Goal: Transaction & Acquisition: Purchase product/service

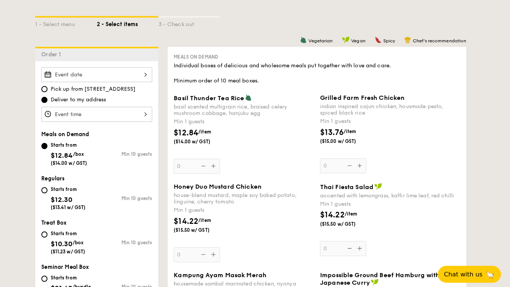
scroll to position [149, 0]
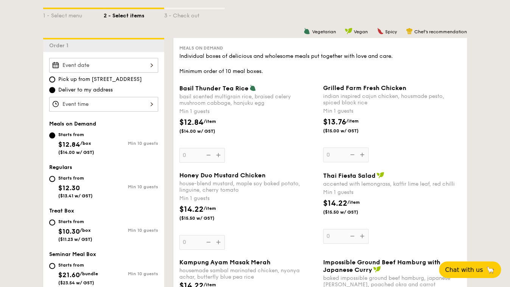
scroll to position [178, 0]
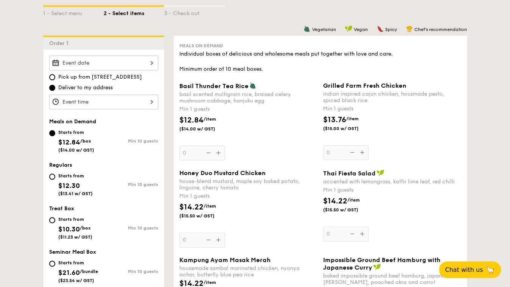
click at [112, 58] on input "Basil Thunder Tea Rice basil scented multigrain rice, braised celery mushroom c…" at bounding box center [103, 63] width 109 height 15
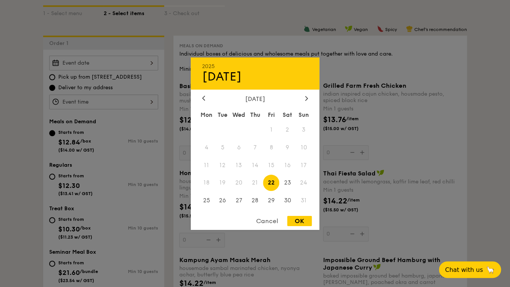
click at [272, 220] on div "Cancel" at bounding box center [267, 221] width 37 height 10
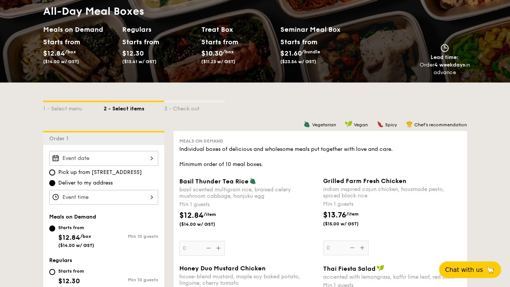
scroll to position [91, 0]
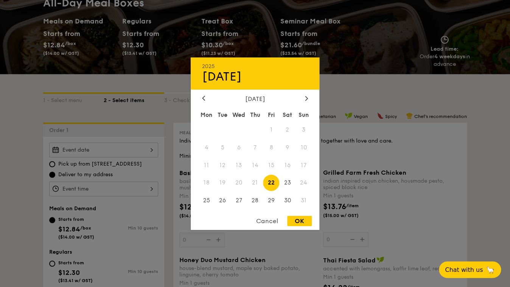
click at [115, 143] on input "Basil Thunder Tea Rice basil scented multigrain rice, braised celery mushroom c…" at bounding box center [103, 150] width 109 height 15
click at [299, 220] on div "OK" at bounding box center [299, 221] width 25 height 10
type input "Aug 22, 2025"
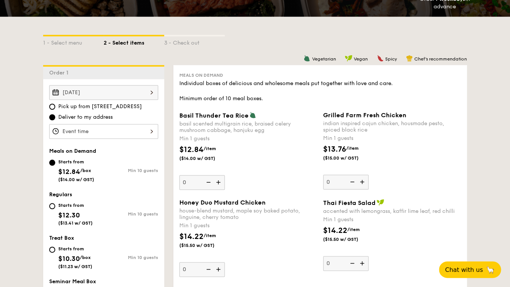
scroll to position [149, 0]
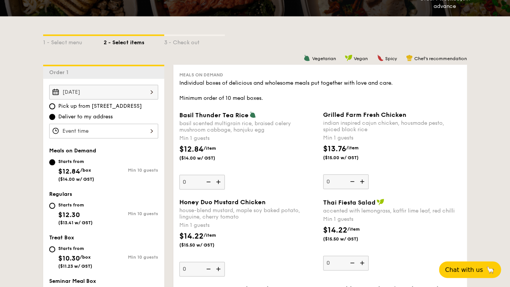
click at [112, 124] on input "Basil Thunder Tea Rice basil scented multigrain rice, braised celery mushroom c…" at bounding box center [103, 131] width 109 height 15
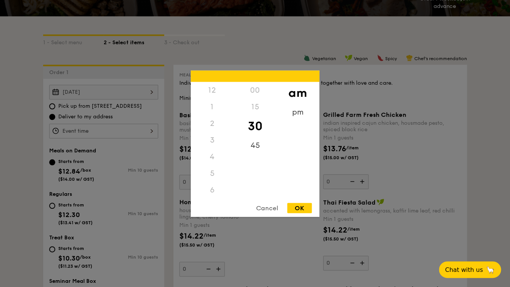
scroll to position [78, 0]
click at [301, 113] on div "pm" at bounding box center [297, 115] width 43 height 22
click at [219, 124] on div "7" at bounding box center [212, 132] width 43 height 22
click at [253, 109] on div "15" at bounding box center [254, 109] width 43 height 22
click at [209, 109] on div "6" at bounding box center [212, 115] width 43 height 22
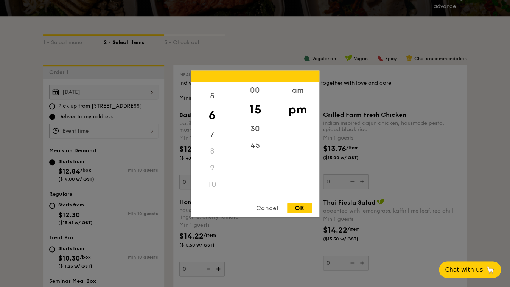
click at [299, 208] on div "OK" at bounding box center [299, 208] width 25 height 10
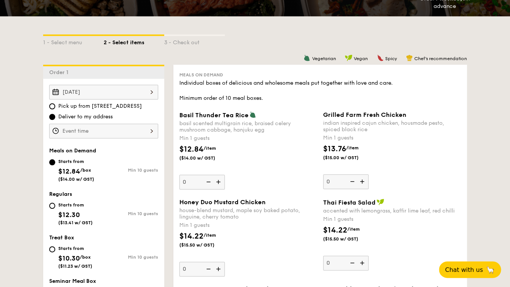
type input "6:15PM"
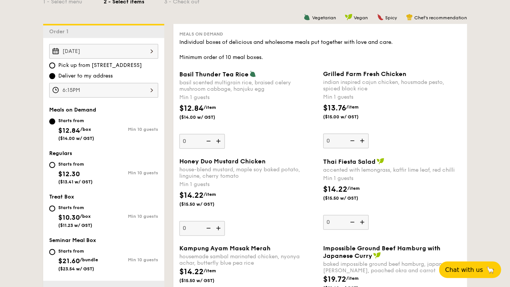
scroll to position [198, 0]
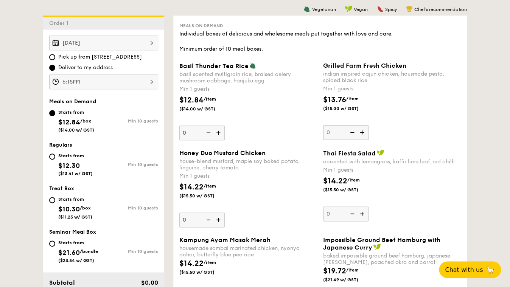
click at [68, 151] on div "Starts from $12.30 ($13.41 w/ GST) Min 10 guests" at bounding box center [103, 166] width 115 height 30
click at [55, 154] on input "Starts from $12.30 ($13.41 w/ GST) Min 10 guests" at bounding box center [52, 157] width 6 height 6
radio input "true"
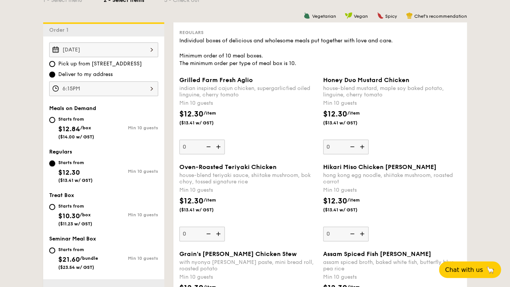
scroll to position [175, 0]
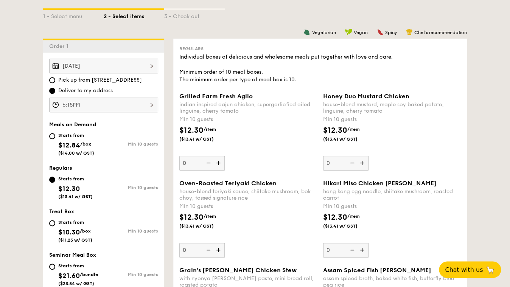
click at [333, 156] on div "0" at bounding box center [345, 163] width 45 height 15
click at [333, 156] on input "0" at bounding box center [345, 163] width 45 height 15
type input "11"
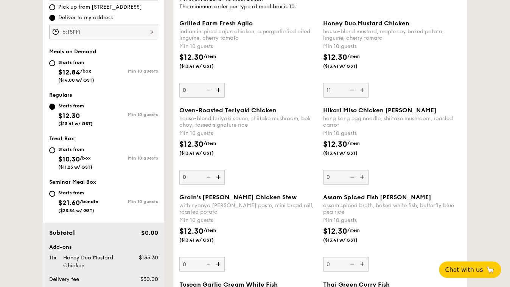
scroll to position [249, 0]
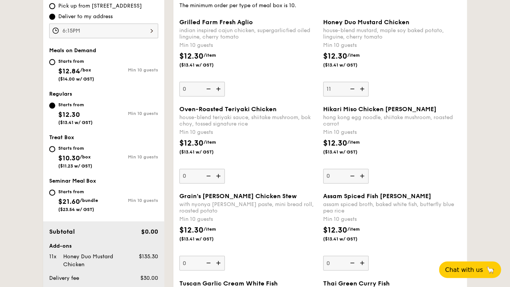
click at [215, 169] on div "0" at bounding box center [201, 176] width 45 height 15
click at [215, 169] on input "0" at bounding box center [201, 176] width 45 height 15
type input "11"
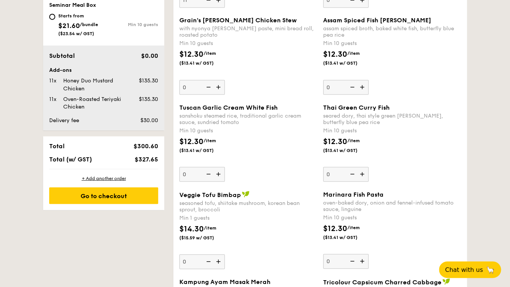
scroll to position [426, 0]
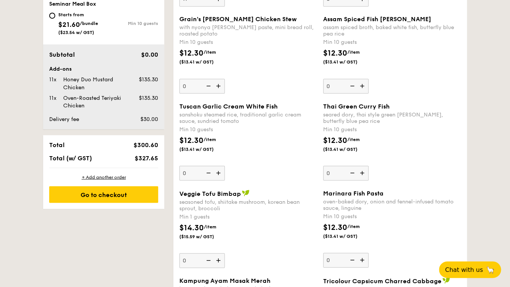
click at [336, 166] on div "0" at bounding box center [345, 173] width 45 height 15
click at [336, 166] on input "0" at bounding box center [345, 173] width 45 height 15
type input "11"
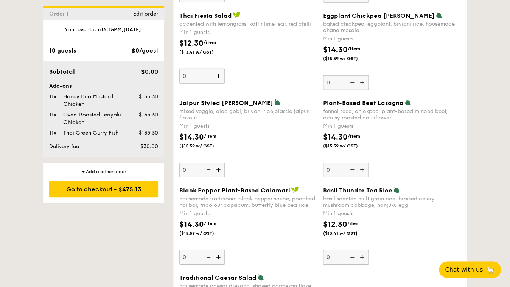
scroll to position [743, 0]
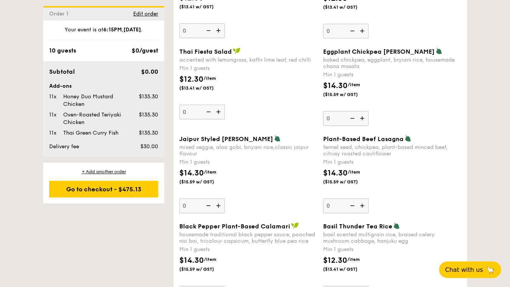
type input "3"
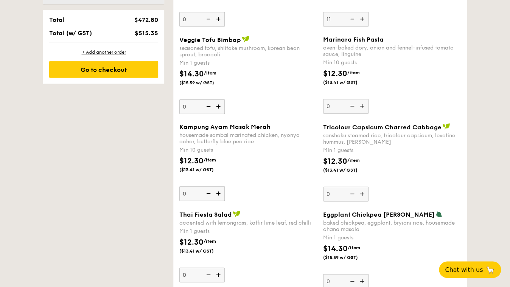
scroll to position [578, 0]
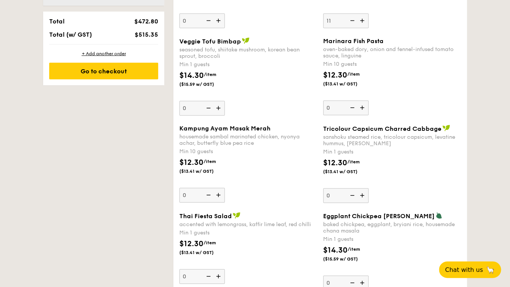
click at [338, 188] on div "0" at bounding box center [345, 195] width 45 height 15
click at [338, 188] on input "0" at bounding box center [345, 195] width 45 height 15
type input "3"
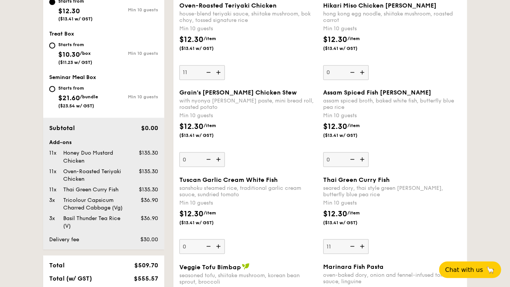
scroll to position [351, 0]
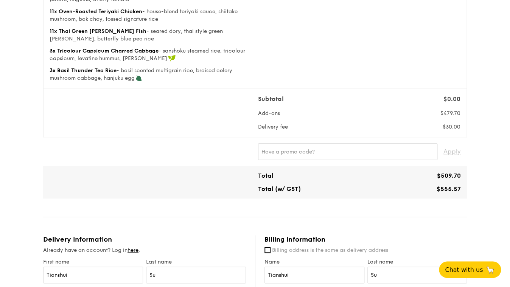
scroll to position [176, 0]
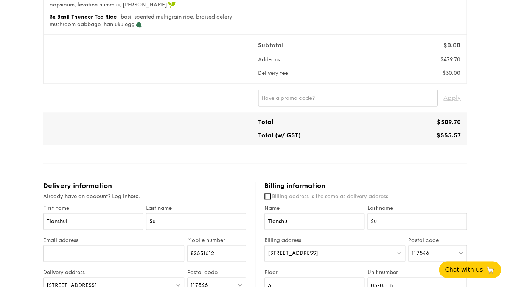
click at [299, 90] on input "text" at bounding box center [347, 98] width 179 height 17
click at [352, 128] on div "Regulars Serving time: Aug 22, 2025, 6:15PM Add-ons 11x Honey Duo Mustard Chick…" at bounding box center [255, 210] width 424 height 650
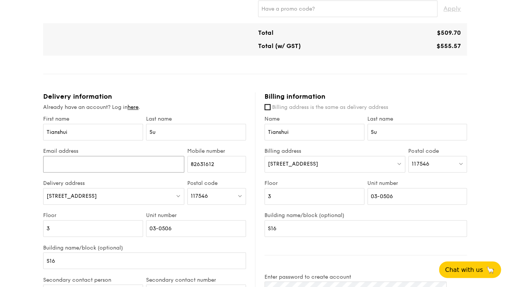
click at [129, 156] on input "Email address" at bounding box center [113, 164] width 141 height 17
click at [76, 156] on input "Email address" at bounding box center [113, 164] width 141 height 17
click at [193, 212] on label "Unit number" at bounding box center [196, 215] width 100 height 6
click at [193, 220] on input "03-0506" at bounding box center [196, 228] width 100 height 17
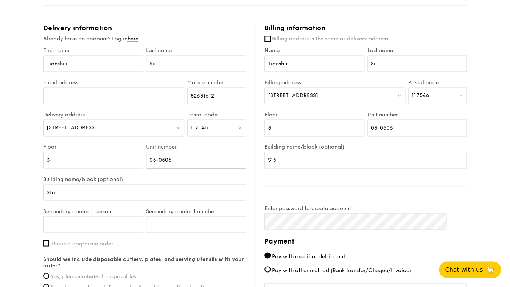
scroll to position [370, 0]
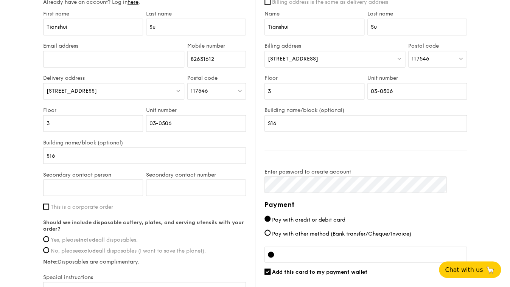
click at [98, 236] on strong "include" at bounding box center [89, 239] width 20 height 6
click at [49, 236] on input "Yes, please include all disposables." at bounding box center [46, 239] width 6 height 6
radio input "true"
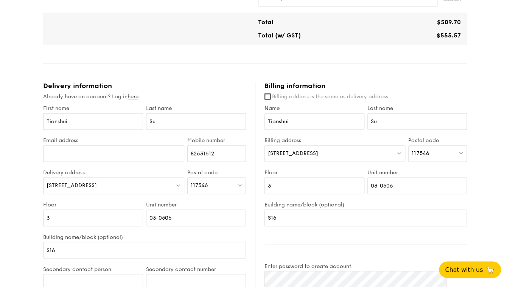
scroll to position [275, 0]
click at [319, 94] on span "Billing address is the same as delivery address" at bounding box center [330, 97] width 116 height 6
click at [271, 94] on input "Billing address is the same as delivery address" at bounding box center [267, 97] width 6 height 6
checkbox input "true"
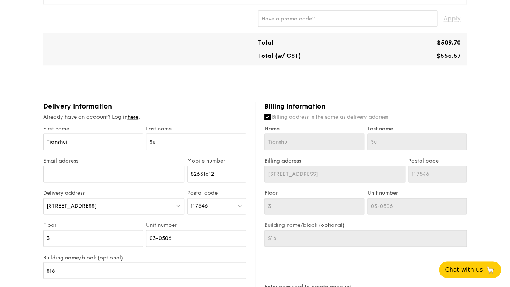
scroll to position [255, 0]
click at [138, 114] on link "here" at bounding box center [132, 117] width 11 height 6
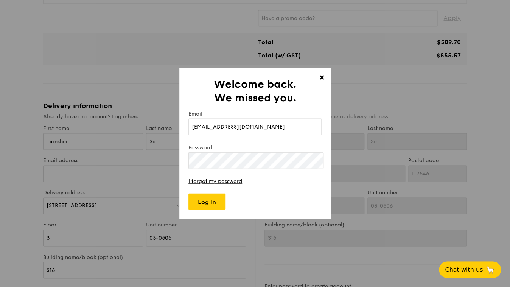
type input "980710972@qq.com"
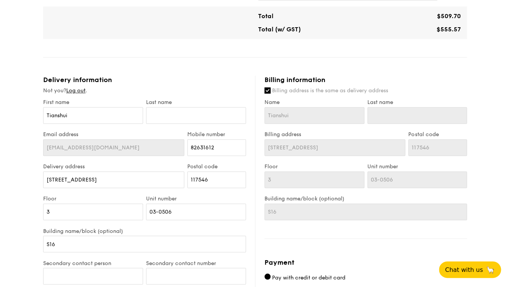
scroll to position [270, 0]
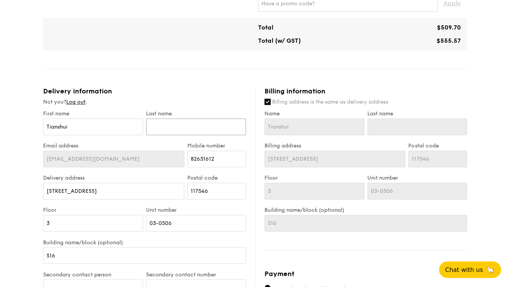
click at [189, 118] on input "text" at bounding box center [196, 126] width 100 height 17
type input "S"
type input "Su"
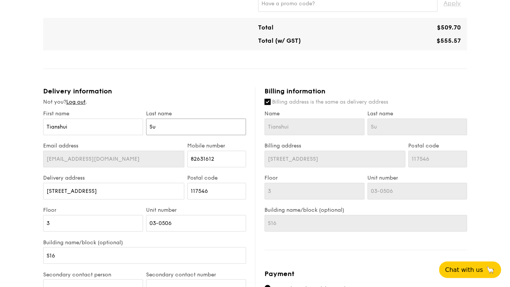
type input "Su"
click at [216, 183] on input "117546" at bounding box center [216, 191] width 59 height 17
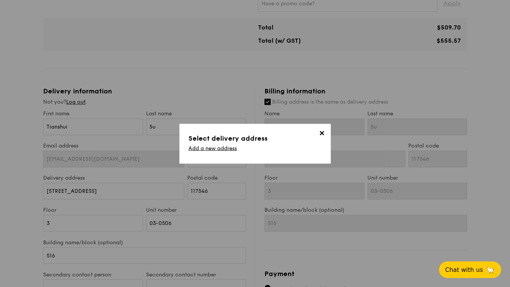
click at [322, 135] on span "✕" at bounding box center [321, 134] width 11 height 11
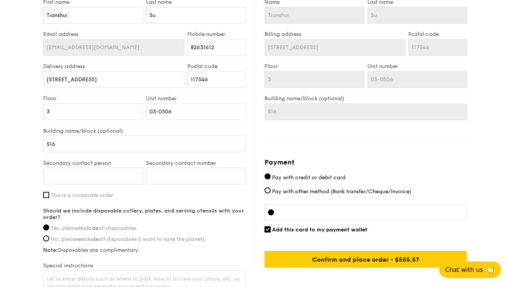
scroll to position [394, 0]
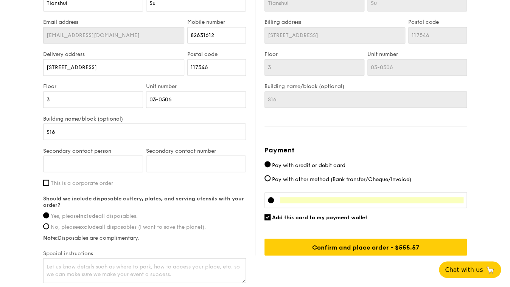
click at [412, 214] on div "Add this card to my payment wallet" at bounding box center [365, 217] width 202 height 6
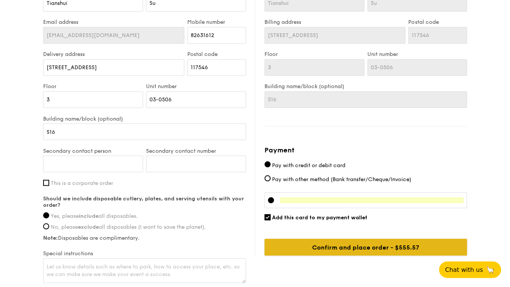
click at [370, 239] on input "Confirm and place order - $555.57" at bounding box center [365, 247] width 202 height 17
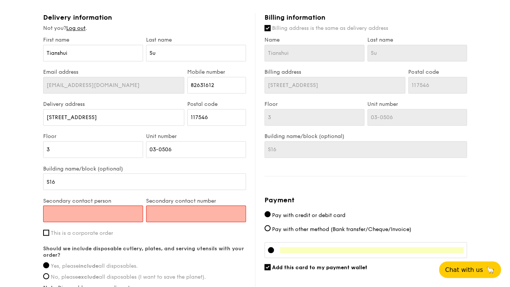
scroll to position [334, 0]
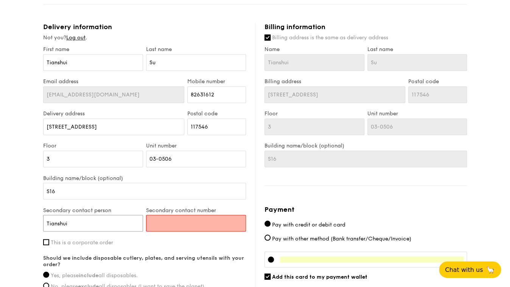
type input "Tianshui"
click at [187, 215] on input "Secondary contact number" at bounding box center [196, 223] width 100 height 17
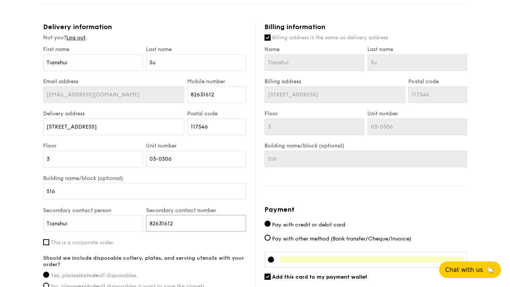
scroll to position [394, 0]
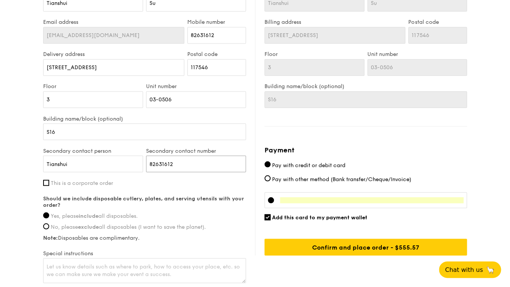
type input "82631612"
click at [117, 155] on input "Tianshui" at bounding box center [93, 163] width 100 height 17
click at [192, 155] on input "82631612" at bounding box center [196, 163] width 100 height 17
click at [106, 155] on input "Tianshui" at bounding box center [93, 163] width 100 height 17
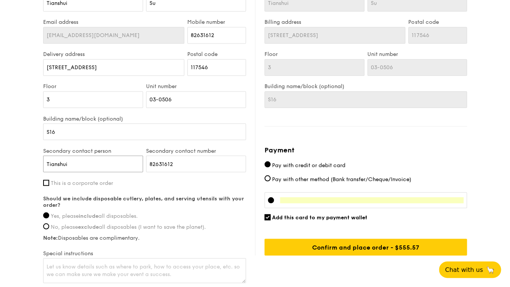
click at [106, 155] on input "Tianshui" at bounding box center [93, 163] width 100 height 17
paste input "Sim Hui Xiang"
type input "Sim Hui Xiang"
click at [205, 155] on input "82631612" at bounding box center [196, 163] width 100 height 17
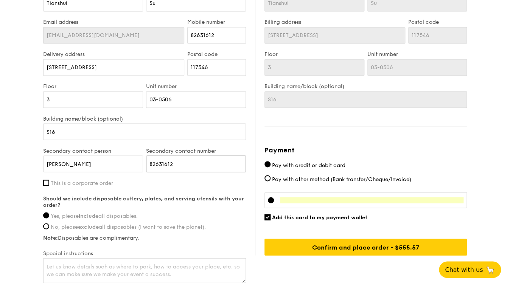
paste input "7269886"
type input "87269886"
click at [224, 195] on label "Should we include disposable cutlery, plates, and serving utensils with your or…" at bounding box center [144, 201] width 203 height 13
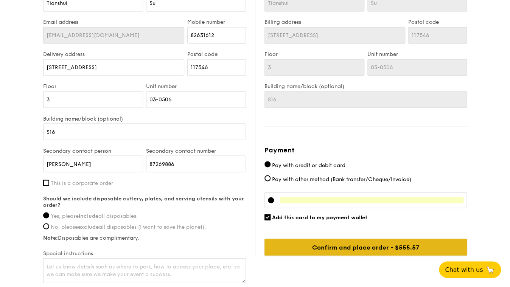
click at [341, 239] on input "Confirm and place order - $555.57" at bounding box center [365, 247] width 202 height 17
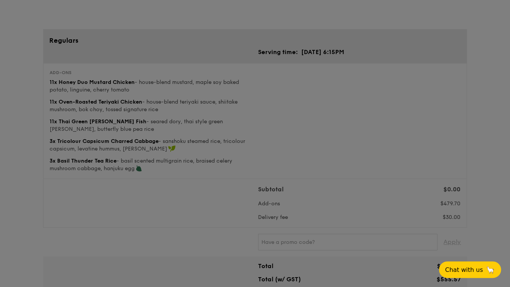
scroll to position [0, 0]
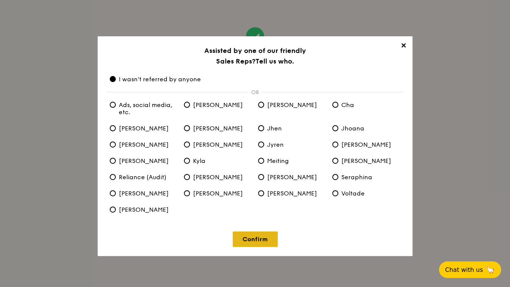
click at [250, 232] on link "Confirm" at bounding box center [255, 240] width 45 height 16
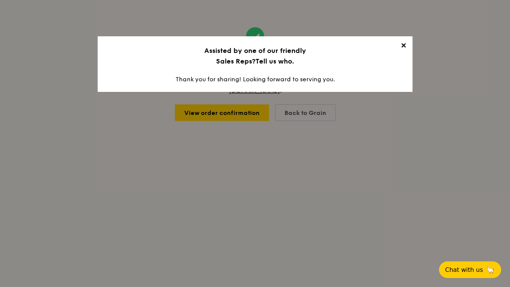
click at [398, 42] on span "✕" at bounding box center [403, 47] width 11 height 11
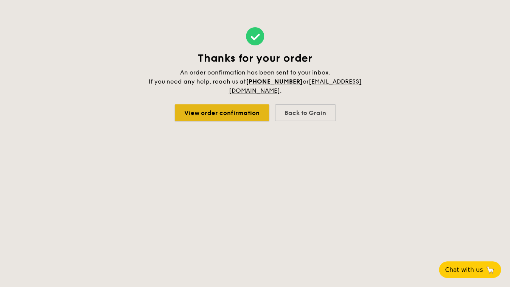
click at [243, 104] on link "View order confirmation" at bounding box center [222, 112] width 94 height 17
click at [229, 104] on link "View order confirmation" at bounding box center [222, 112] width 94 height 17
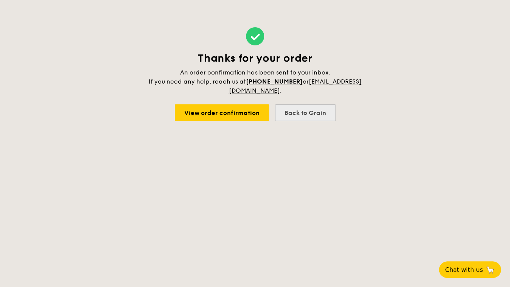
click at [292, 104] on div "Back to Grain" at bounding box center [305, 112] width 61 height 17
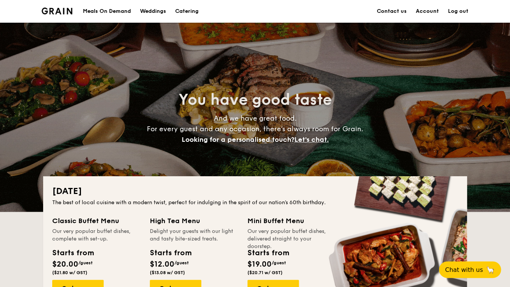
click at [416, 11] on link "Account" at bounding box center [427, 11] width 23 height 23
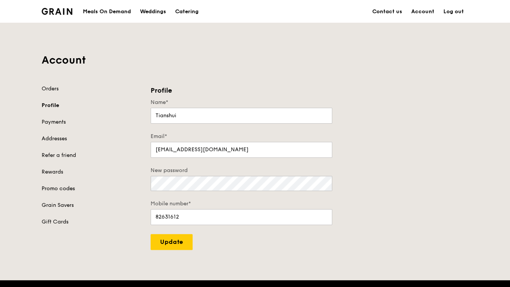
click at [81, 185] on link "Promo codes" at bounding box center [92, 189] width 100 height 8
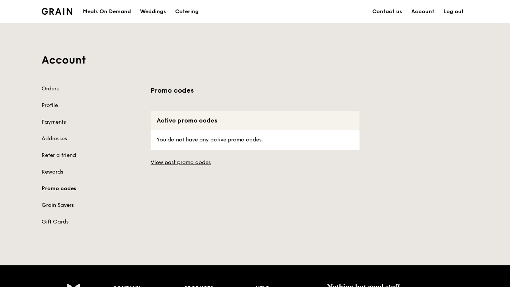
click at [83, 202] on link "Grain Savers" at bounding box center [92, 206] width 100 height 8
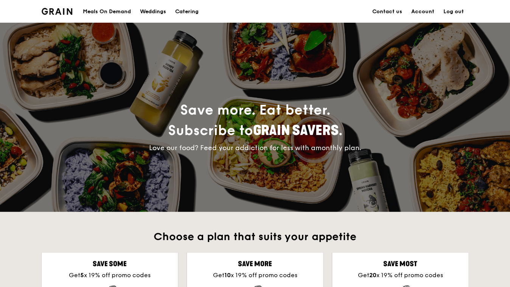
scroll to position [105, 0]
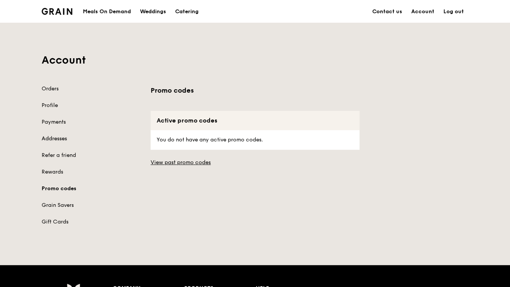
click at [77, 135] on link "Addresses" at bounding box center [92, 139] width 100 height 8
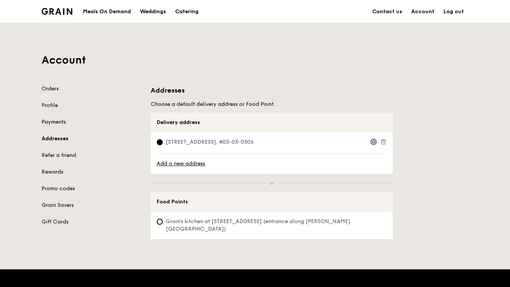
click at [74, 118] on link "Payments" at bounding box center [92, 122] width 100 height 8
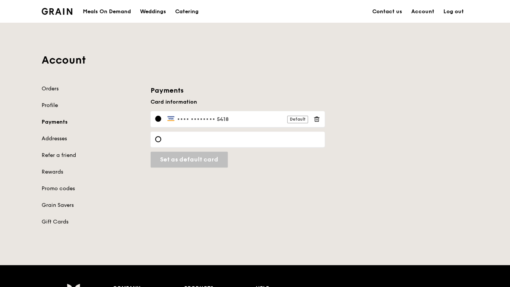
click at [74, 102] on link "Profile" at bounding box center [92, 106] width 100 height 8
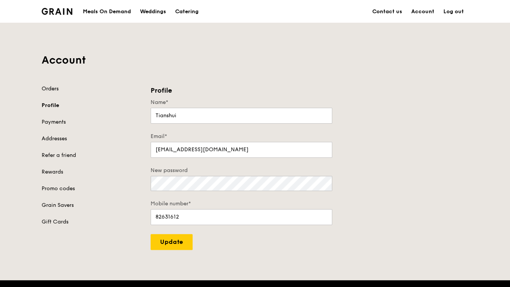
click at [71, 85] on link "Orders" at bounding box center [92, 89] width 100 height 8
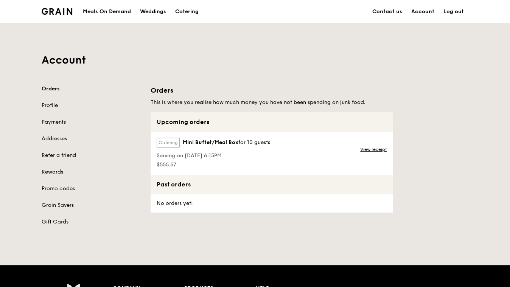
click at [249, 139] on span "for 10 guests" at bounding box center [254, 142] width 32 height 6
click at [273, 148] on div "Catering Mini Buffet/Meal Box for 10 guests Serving on 22 Aug 2025, 6:15PM $555…" at bounding box center [213, 153] width 124 height 43
click at [387, 146] on link "View receipt" at bounding box center [373, 149] width 26 height 6
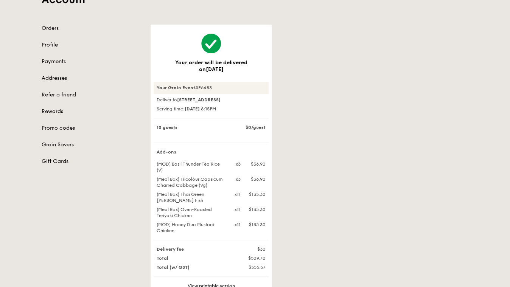
scroll to position [59, 0]
click at [231, 285] on link "View printable version" at bounding box center [211, 287] width 47 height 5
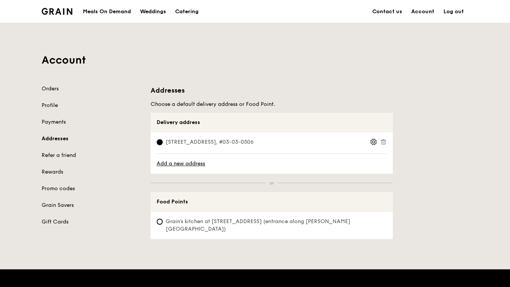
click at [125, 8] on div "Meals On Demand" at bounding box center [107, 11] width 48 height 23
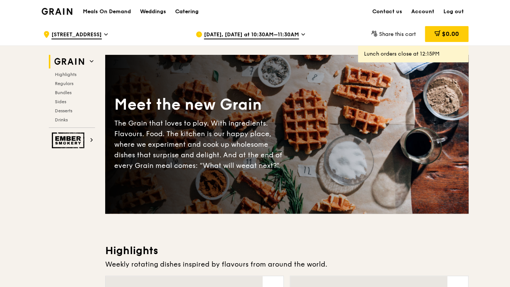
click at [194, 9] on div "Catering" at bounding box center [186, 11] width 23 height 23
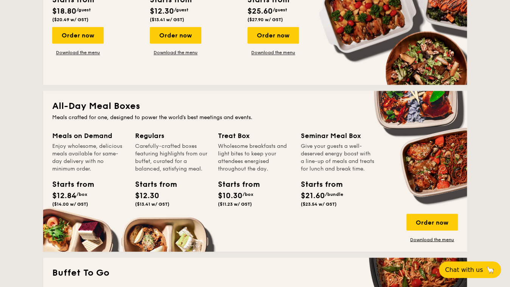
scroll to position [421, 0]
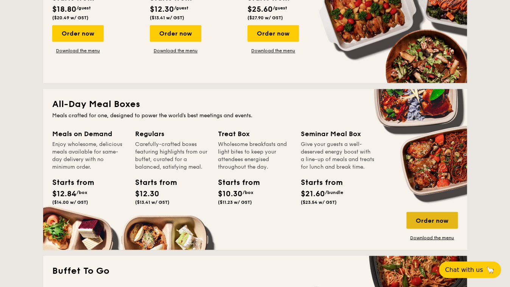
click at [408, 223] on div "Order now" at bounding box center [431, 220] width 51 height 17
